Goal: Task Accomplishment & Management: Complete application form

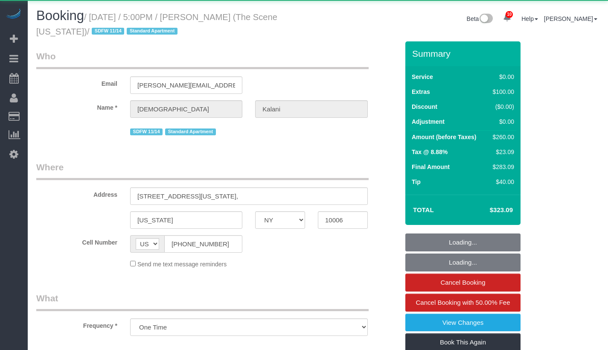
select select "NY"
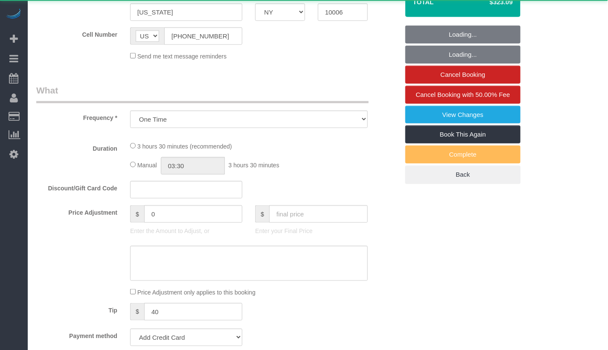
select select "object:972"
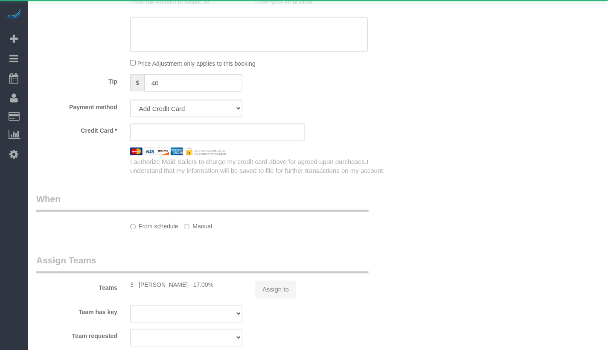
select select "1"
select select "spot1"
select select "number:89"
select select "number:78"
select select "number:15"
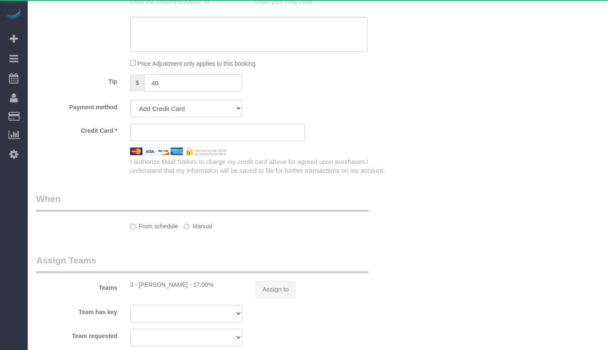
select select "number:5"
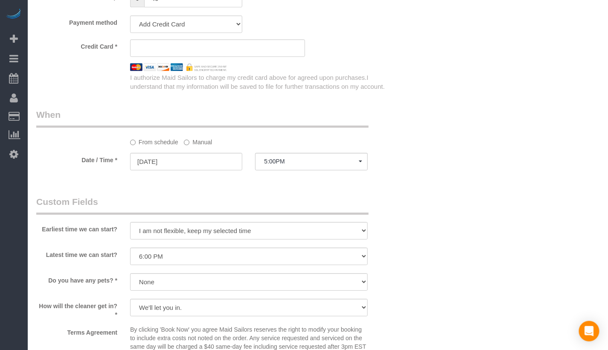
select select "string:stripe-pm_1S3HpX4VGloSiKo7WzVla3Fj"
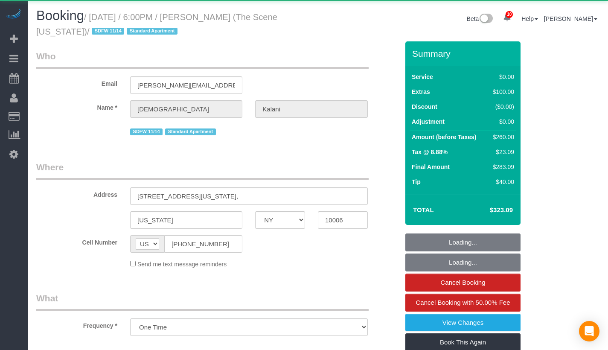
select select "NY"
select select "object:827"
select select "1"
select select "spot1"
select select "number:89"
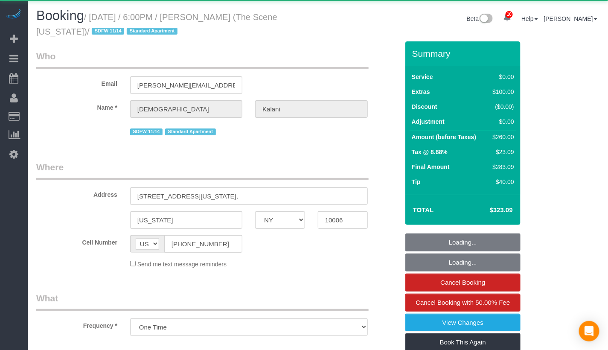
select select "number:78"
select select "number:15"
select select "number:5"
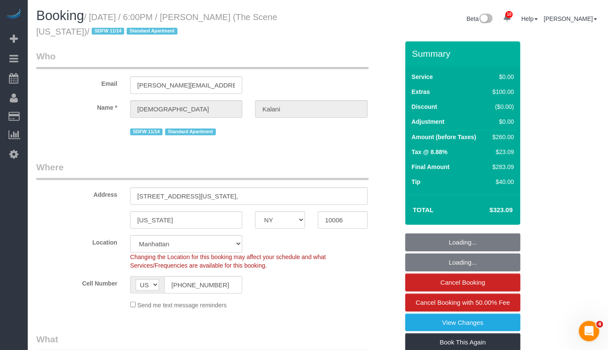
select select "string:stripe-pm_1S3HpX4VGloSiKo7WzVla3Fj"
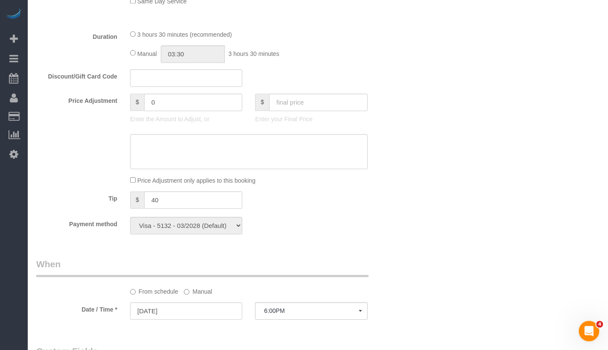
scroll to position [1001, 0]
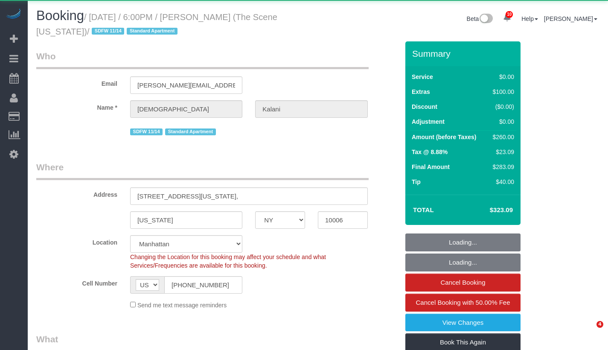
select select "NY"
select select "1"
select select "object:972"
select select "1"
select select "spot1"
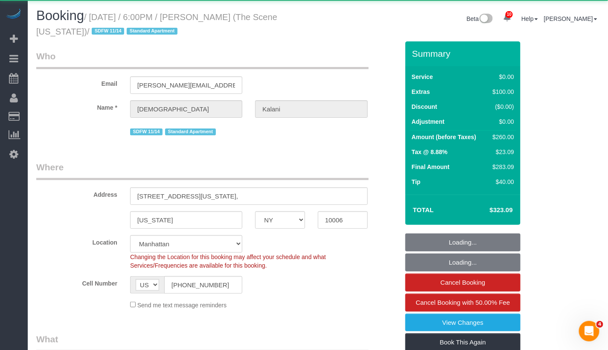
select select "number:89"
select select "number:78"
select select "number:15"
select select "number:5"
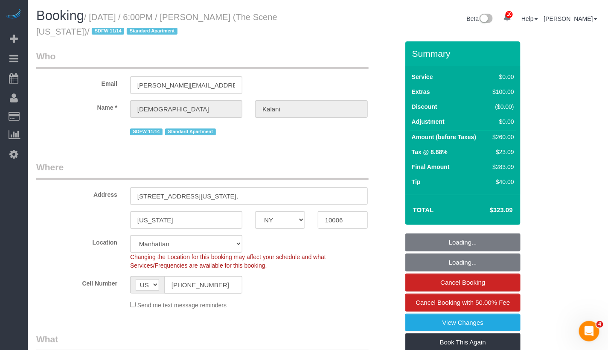
select select "string:stripe-pm_1S3HpX4VGloSiKo7WzVla3Fj"
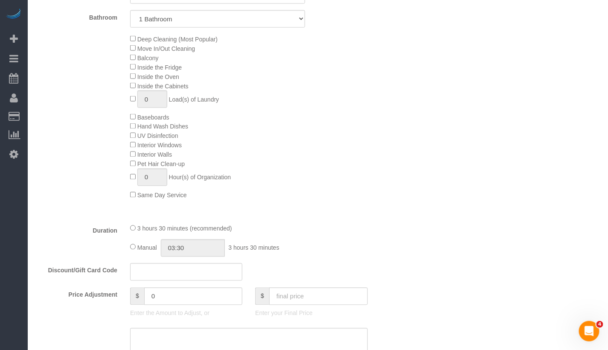
scroll to position [353, 0]
